Goal: Transaction & Acquisition: Purchase product/service

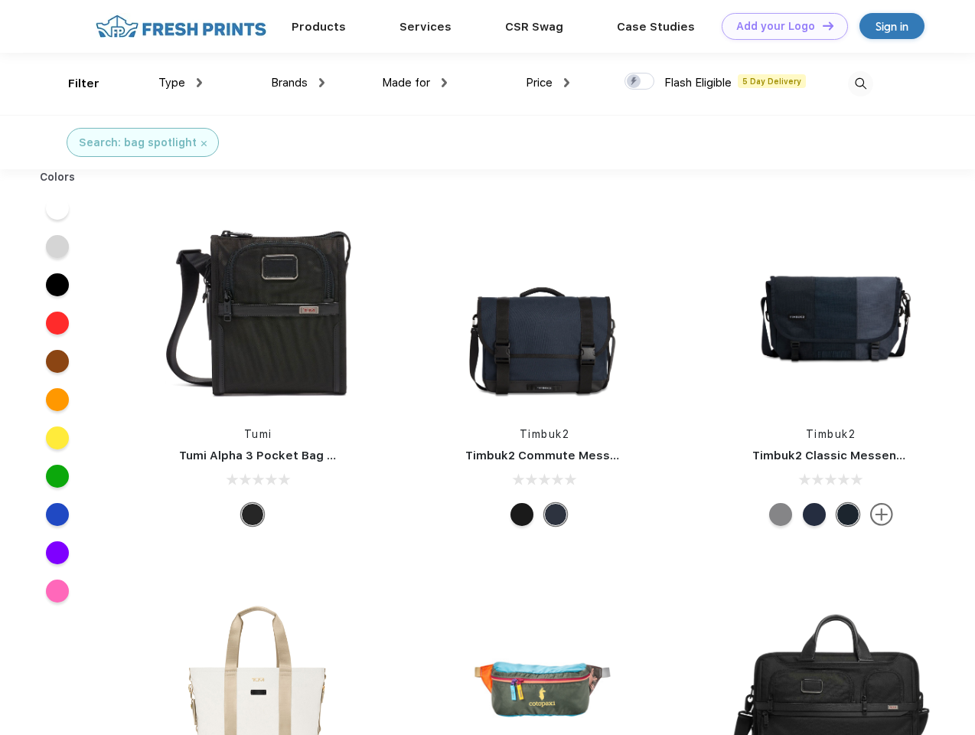
click at [779, 26] on link "Add your Logo Design Tool" at bounding box center [785, 26] width 126 height 27
click at [0, 0] on div "Design Tool" at bounding box center [0, 0] width 0 height 0
click at [821, 25] on link "Add your Logo Design Tool" at bounding box center [785, 26] width 126 height 27
click at [73, 83] on div "Filter" at bounding box center [83, 84] width 31 height 18
click at [181, 83] on span "Type" at bounding box center [171, 83] width 27 height 14
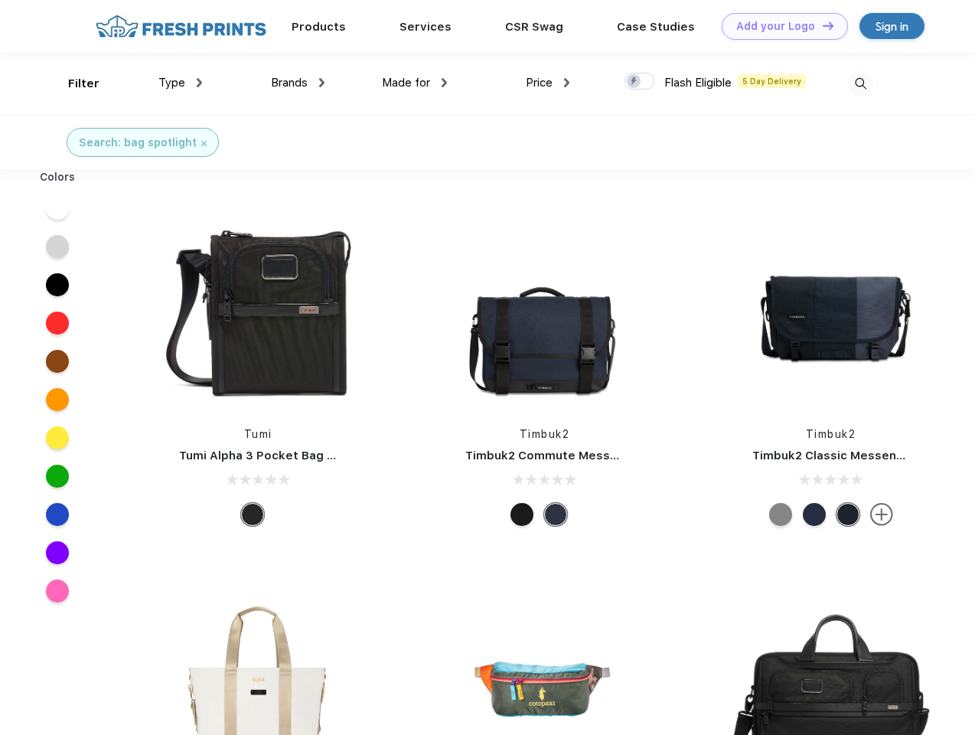
click at [298, 83] on span "Brands" at bounding box center [289, 83] width 37 height 14
click at [415, 83] on span "Made for" at bounding box center [406, 83] width 48 height 14
click at [548, 83] on span "Price" at bounding box center [539, 83] width 27 height 14
click at [640, 82] on div at bounding box center [640, 81] width 30 height 17
click at [635, 82] on input "checkbox" at bounding box center [630, 77] width 10 height 10
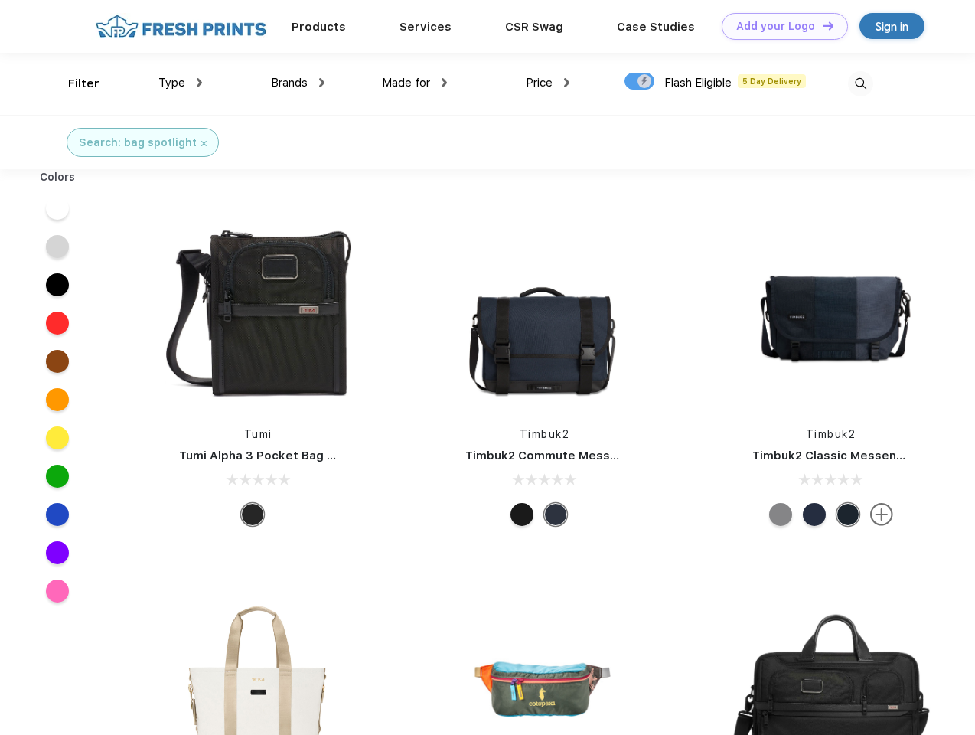
click at [861, 83] on img at bounding box center [860, 83] width 25 height 25
